Goal: Task Accomplishment & Management: Complete application form

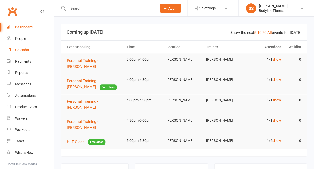
click at [19, 49] on div "Calendar" at bounding box center [22, 50] width 14 height 4
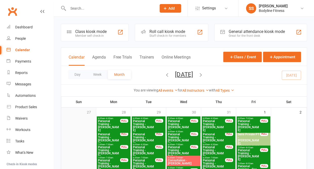
scroll to position [2, 0]
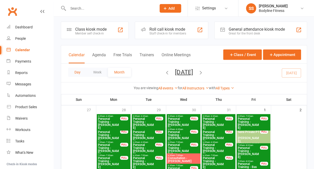
click at [76, 73] on button "Day" at bounding box center [77, 72] width 19 height 9
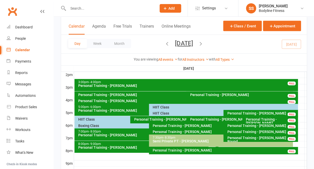
scroll to position [208, 0]
click at [151, 107] on div "HIIT Class" at bounding box center [223, 107] width 149 height 7
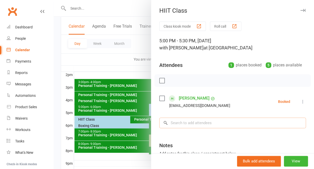
click at [183, 125] on input "search" at bounding box center [232, 122] width 146 height 11
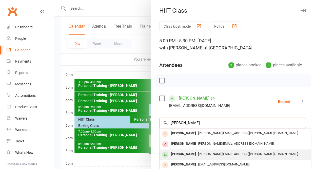
type input "[PERSON_NAME]"
click at [180, 151] on div "[PERSON_NAME]" at bounding box center [183, 153] width 29 height 7
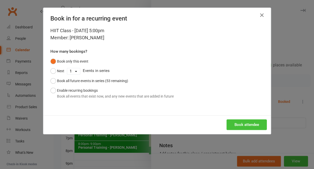
click at [259, 119] on button "Book attendee" at bounding box center [246, 124] width 40 height 11
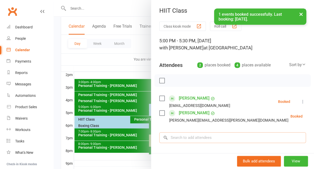
click at [195, 139] on input "search" at bounding box center [232, 137] width 146 height 11
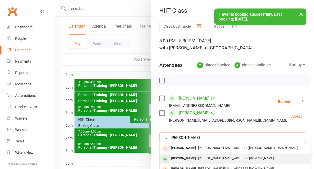
type input "[PERSON_NAME]"
click at [184, 157] on div "[PERSON_NAME]" at bounding box center [183, 158] width 29 height 7
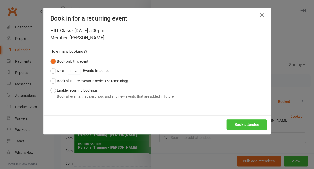
click at [239, 123] on button "Book attendee" at bounding box center [246, 124] width 40 height 11
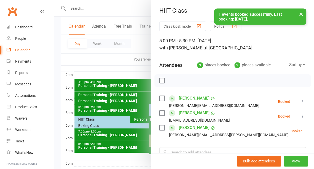
click at [299, 15] on button "×" at bounding box center [300, 14] width 9 height 11
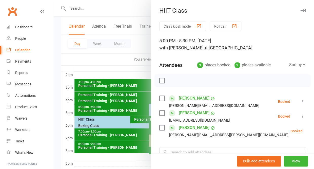
click at [302, 10] on icon "button" at bounding box center [302, 10] width 5 height 3
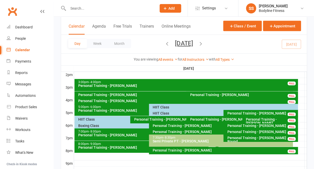
click at [154, 114] on div "HIIT Class" at bounding box center [221, 113] width 139 height 4
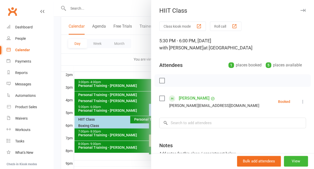
click at [304, 10] on icon "button" at bounding box center [302, 10] width 5 height 3
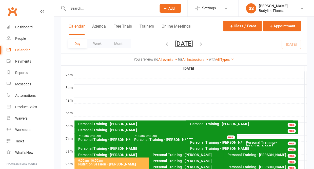
scroll to position [40, 0]
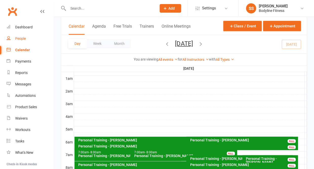
click at [23, 33] on link "People" at bounding box center [30, 38] width 47 height 11
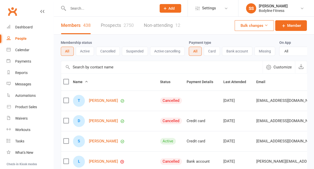
click at [111, 24] on link "Prospects 2750" at bounding box center [117, 25] width 33 height 17
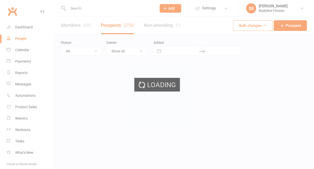
select select "50"
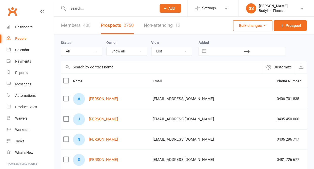
select select "New Lead"
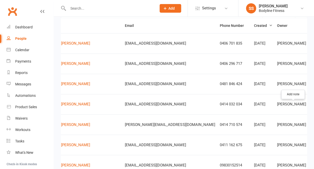
scroll to position [0, 28]
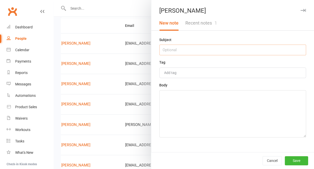
click at [198, 52] on input "text" at bounding box center [232, 50] width 146 height 11
type input "name is con - email comms"
click at [188, 105] on textarea at bounding box center [232, 113] width 146 height 47
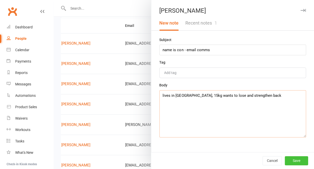
type textarea "lives in [GEOGRAPHIC_DATA], 15kg wants to lose and strengthen back"
click at [296, 160] on button "Save" at bounding box center [295, 160] width 23 height 9
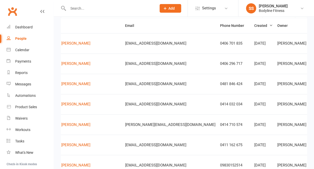
click at [19, 38] on div "People" at bounding box center [20, 38] width 11 height 4
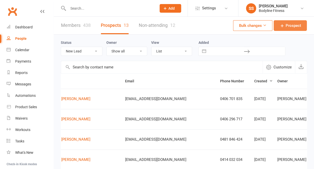
scroll to position [0, 0]
click at [295, 28] on span "Prospect" at bounding box center [292, 26] width 15 height 6
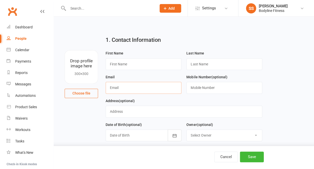
paste input "[EMAIL_ADDRESS][DOMAIN_NAME]"
type input "[EMAIL_ADDRESS][DOMAIN_NAME]"
type input "[PERSON_NAME]"
click at [199, 89] on input "text" at bounding box center [224, 88] width 76 height 12
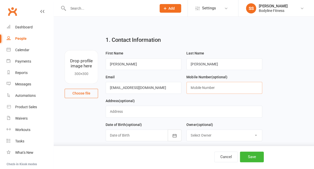
paste input "0489 289 223"
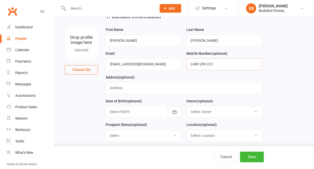
scroll to position [29, 0]
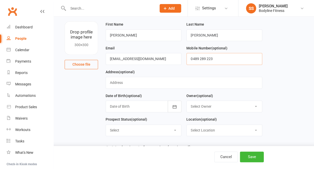
type input "0489 289 223"
select select "New Lead"
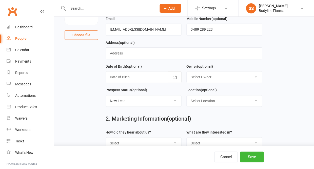
scroll to position [98, 0]
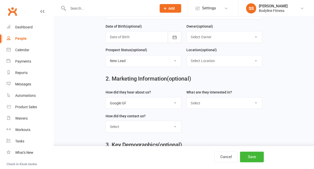
select select "Facebook"
select select "Personal Training"
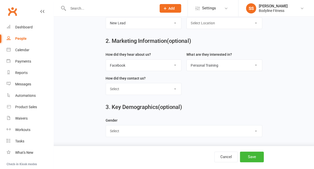
scroll to position [138, 0]
select select "[DEMOGRAPHIC_DATA]"
click at [248, 157] on button "Save" at bounding box center [252, 156] width 24 height 11
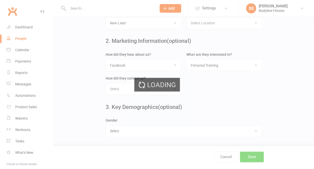
scroll to position [0, 0]
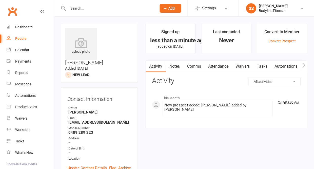
click at [176, 66] on link "Notes" at bounding box center [174, 66] width 17 height 12
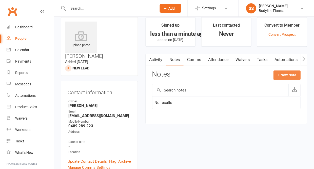
scroll to position [7, 0]
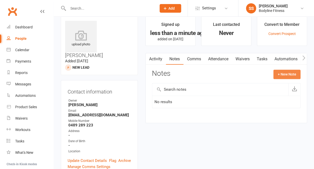
click at [288, 74] on button "+ New Note" at bounding box center [286, 74] width 27 height 9
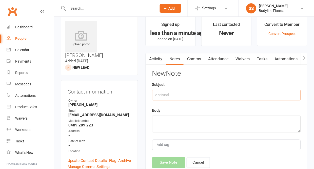
click at [163, 96] on input "text" at bounding box center [226, 95] width 148 height 11
type input "11/8 - not interested"
click at [156, 130] on textarea at bounding box center [226, 123] width 148 height 17
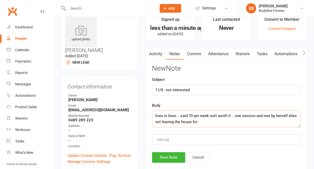
scroll to position [12, 0]
type textarea "lives in lewo... said 70 per week isn't worth it .. one session and rest by her…"
click at [159, 157] on button "Save Note" at bounding box center [168, 157] width 33 height 11
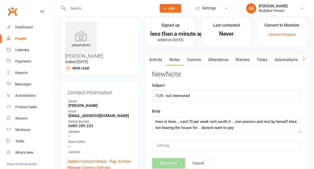
scroll to position [6, 0]
drag, startPoint x: 237, startPoint y: 129, endPoint x: 147, endPoint y: 121, distance: 90.1
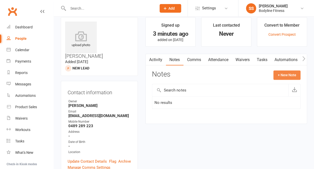
click at [292, 72] on button "+ New Note" at bounding box center [286, 74] width 27 height 9
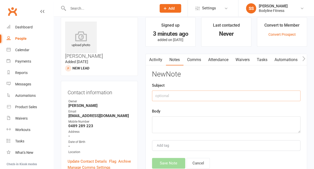
click at [182, 96] on input "text" at bounding box center [226, 95] width 148 height 11
type input "11/8 - not interested"
click at [192, 124] on textarea at bounding box center [226, 124] width 148 height 17
paste textarea "lives in lewo... said 70 per week isn't worth it .. one session and rest by her…"
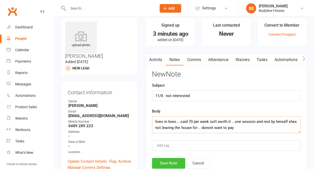
type textarea "lives in lewo... said 70 per week isn't worth it .. one session and rest by her…"
click at [180, 161] on button "Save Note" at bounding box center [168, 163] width 33 height 11
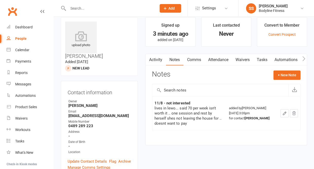
click at [20, 39] on div "People" at bounding box center [20, 38] width 11 height 4
select select "50"
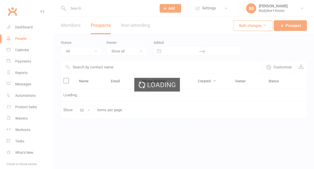
select select "New Lead"
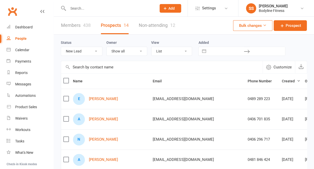
scroll to position [5, 0]
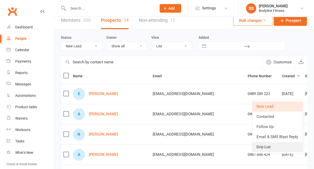
click at [267, 147] on link "Drip List" at bounding box center [277, 147] width 50 height 10
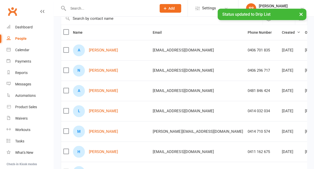
scroll to position [60, 0]
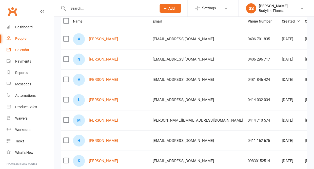
click at [25, 48] on div "Calendar" at bounding box center [22, 50] width 14 height 4
click at [0, 0] on div "Loading" at bounding box center [0, 0] width 0 height 0
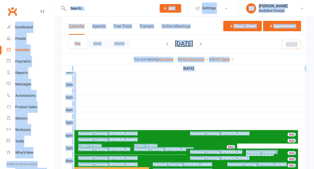
scroll to position [48, 0]
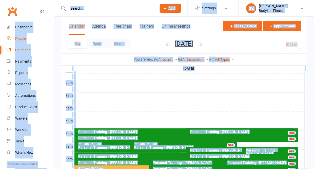
click at [21, 40] on link "People" at bounding box center [30, 38] width 47 height 11
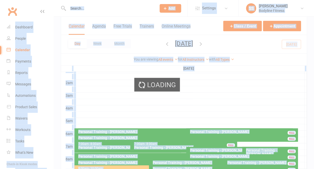
select select "50"
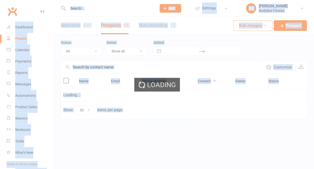
select select "New Lead"
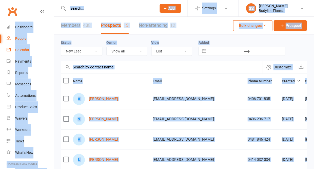
click at [27, 49] on div "Calendar" at bounding box center [22, 50] width 14 height 4
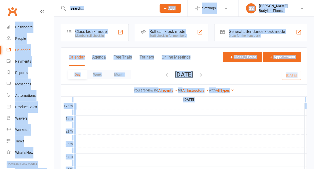
click at [203, 75] on icon "button" at bounding box center [201, 75] width 6 height 6
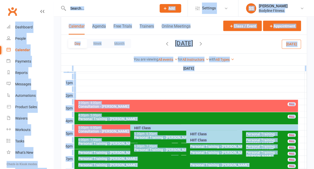
scroll to position [187, 0]
click at [160, 128] on div "HIIT Class" at bounding box center [215, 128] width 163 height 4
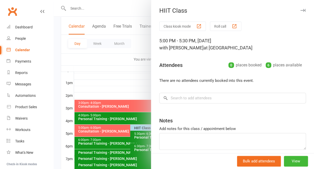
click at [304, 10] on icon "button" at bounding box center [302, 10] width 5 height 3
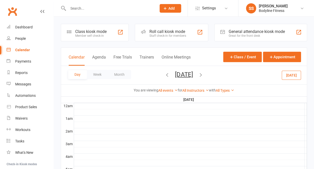
scroll to position [0, 0]
click at [203, 75] on icon "button" at bounding box center [201, 75] width 6 height 6
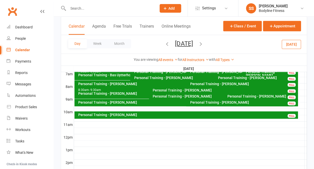
scroll to position [90, 0]
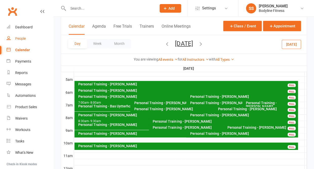
click at [19, 38] on div "People" at bounding box center [20, 38] width 11 height 4
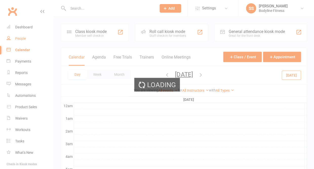
select select "50"
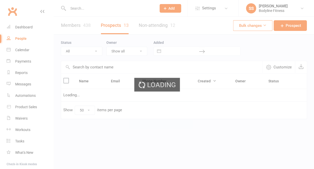
select select "New Lead"
